Goal: Complete application form

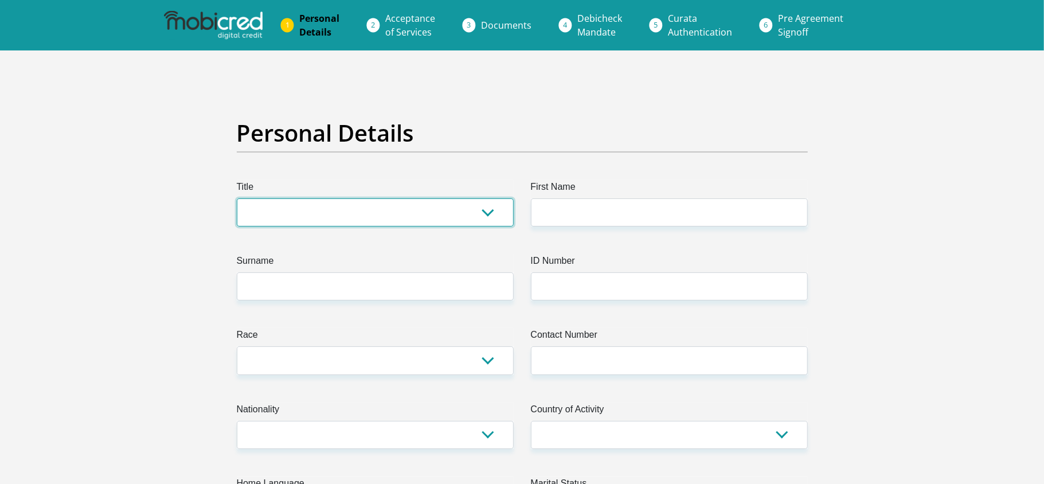
click at [434, 212] on select "Mr Ms Mrs Dr [PERSON_NAME]" at bounding box center [375, 212] width 277 height 28
select select "Ms"
click at [237, 198] on select "Mr Ms Mrs Dr [PERSON_NAME]" at bounding box center [375, 212] width 277 height 28
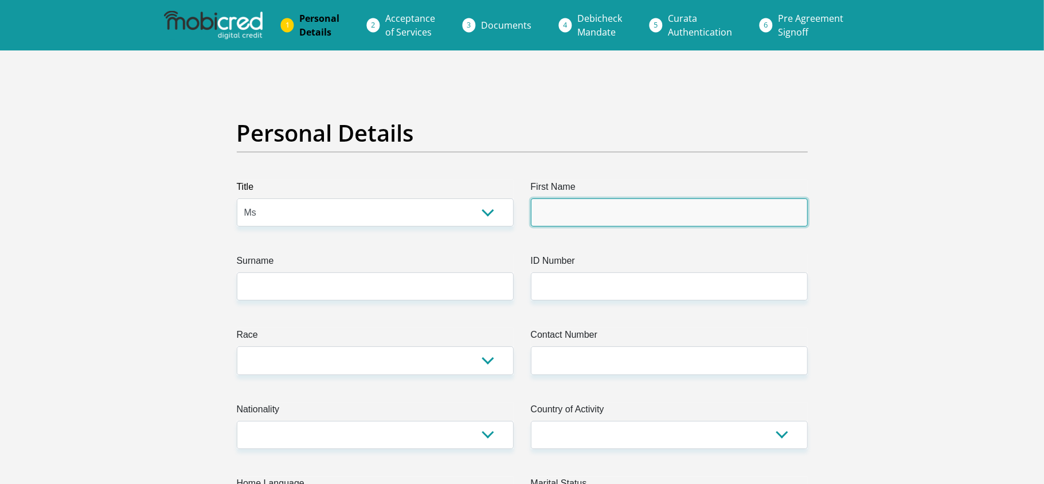
click at [558, 221] on input "First Name" at bounding box center [669, 212] width 277 height 28
type input "Mpho"
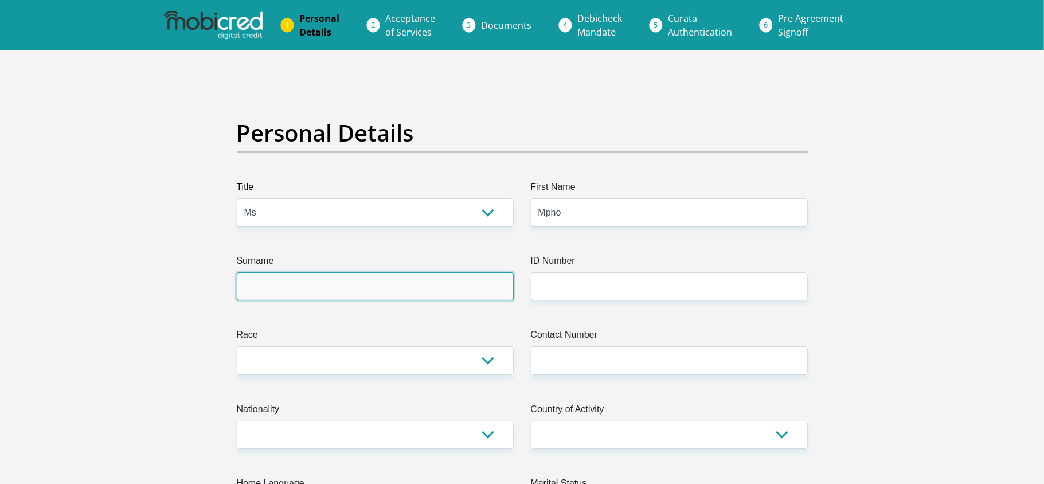
type input "[PERSON_NAME]"
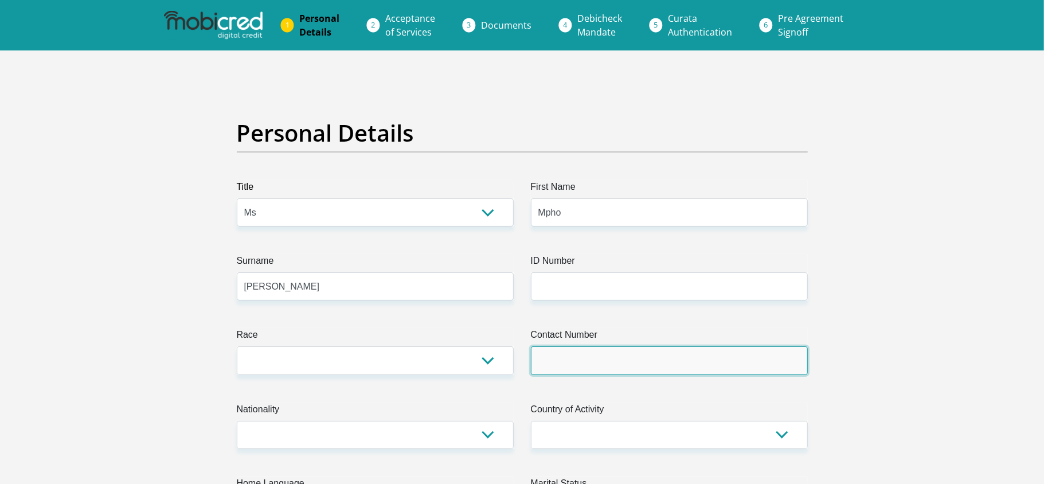
type input "0685365737"
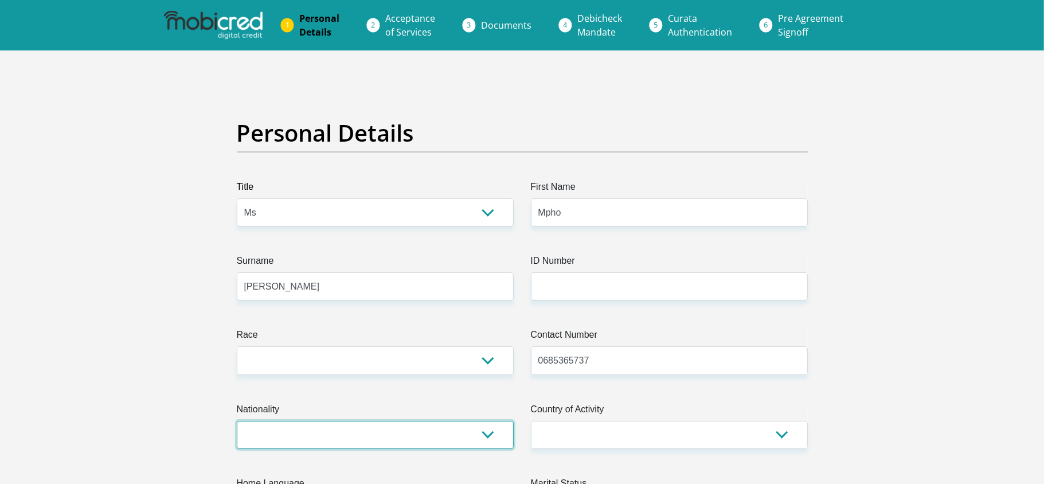
select select "ZAF"
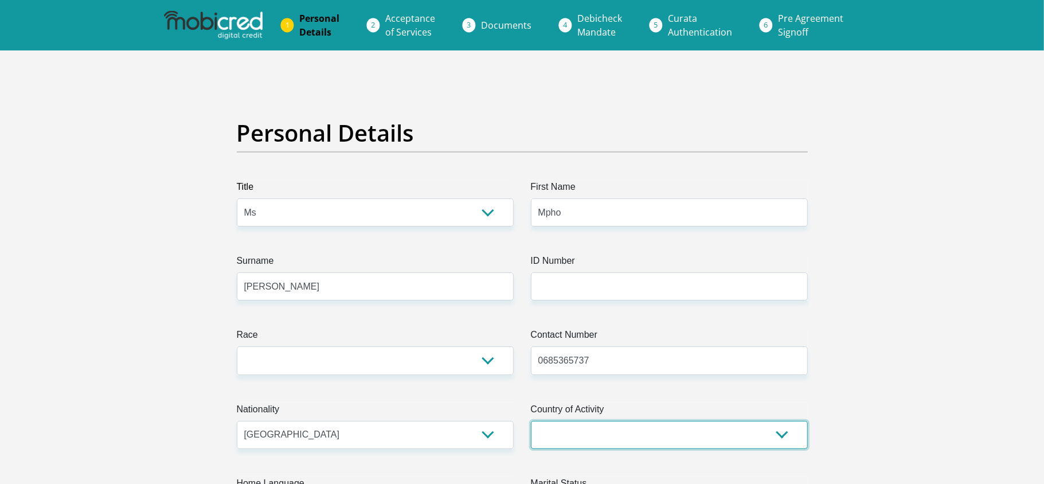
select select "ZAF"
type input "[STREET_ADDRESS][PERSON_NAME]"
type input "[GEOGRAPHIC_DATA]"
type input "2090"
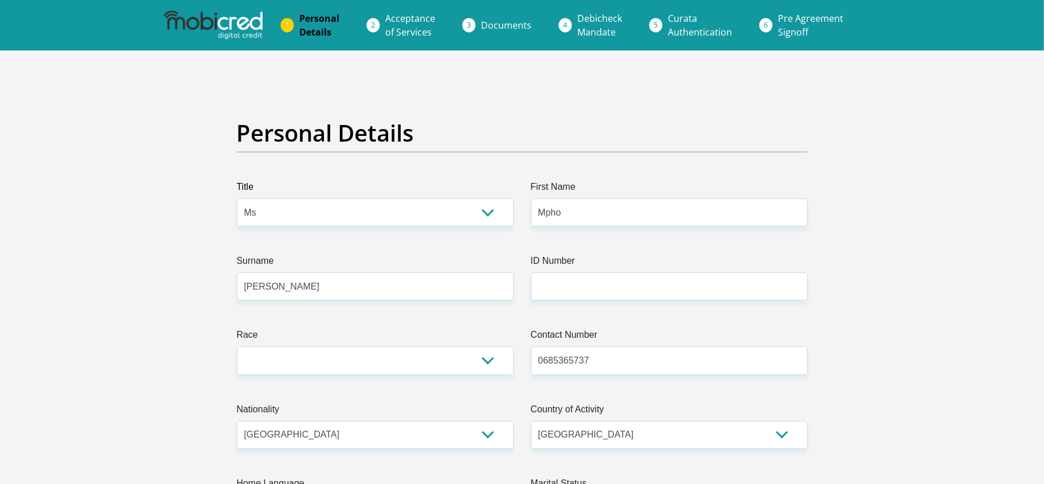
select select "Gauteng"
click at [603, 355] on input "0685365737" at bounding box center [669, 360] width 277 height 28
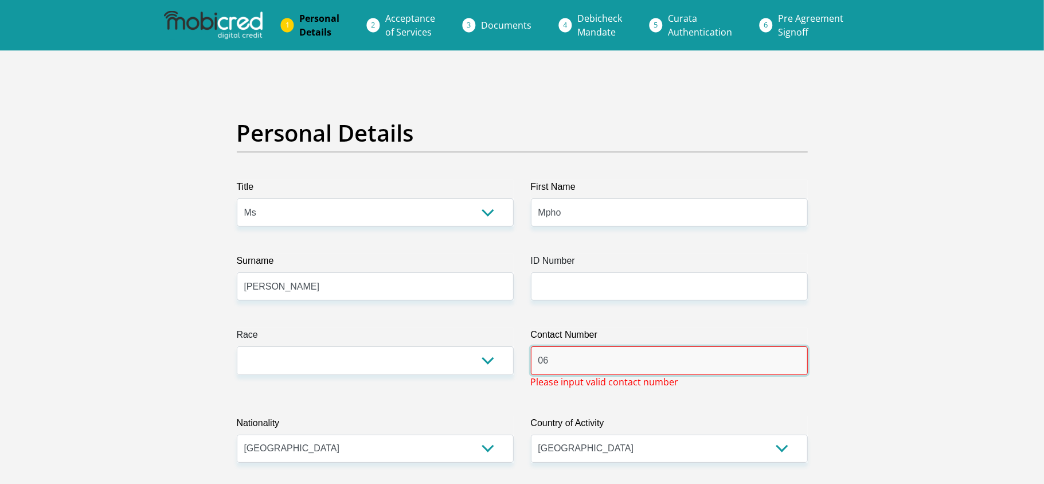
type input "0"
type input "0636173841"
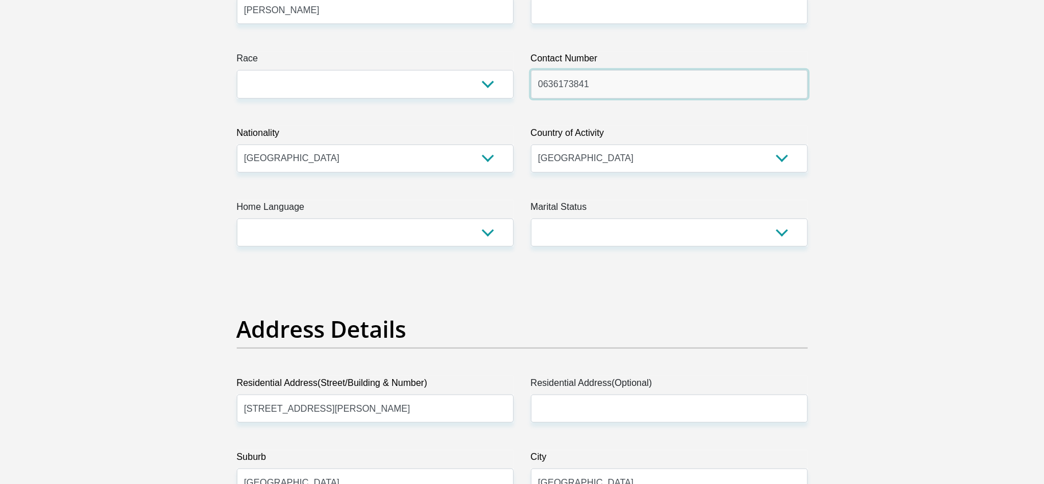
scroll to position [287, 0]
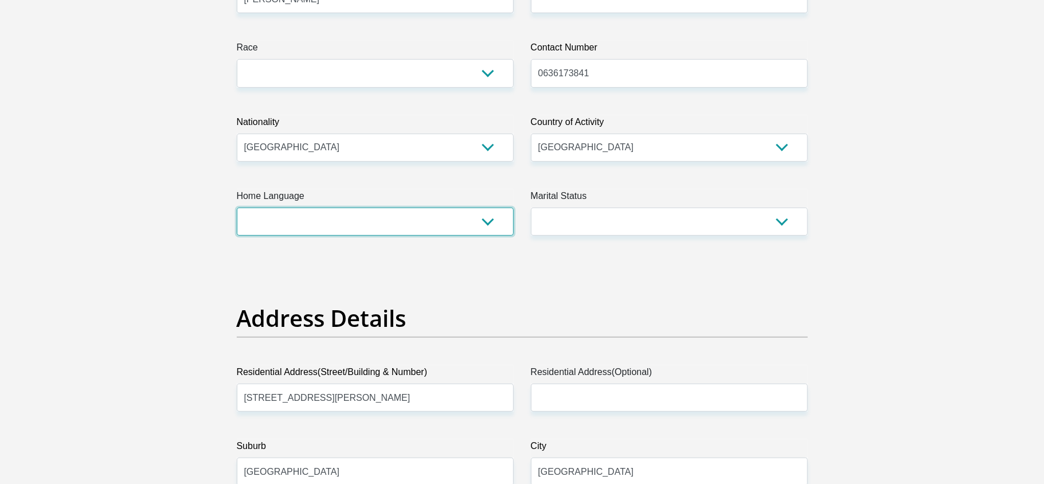
click at [355, 223] on select "Afrikaans English Sepedi South Ndebele Southern Sotho Swati Tsonga Tswana Venda…" at bounding box center [375, 222] width 277 height 28
click at [237, 208] on select "Afrikaans English Sepedi South Ndebele Southern Sotho Swati Tsonga Tswana Venda…" at bounding box center [375, 222] width 277 height 28
click at [449, 216] on select "Afrikaans English Sepedi South Ndebele Southern Sotho Swati Tsonga Tswana Venda…" at bounding box center [375, 222] width 277 height 28
select select "tsn"
click at [237, 208] on select "Afrikaans English Sepedi South Ndebele Southern Sotho Swati Tsonga Tswana Venda…" at bounding box center [375, 222] width 277 height 28
